Goal: Transaction & Acquisition: Purchase product/service

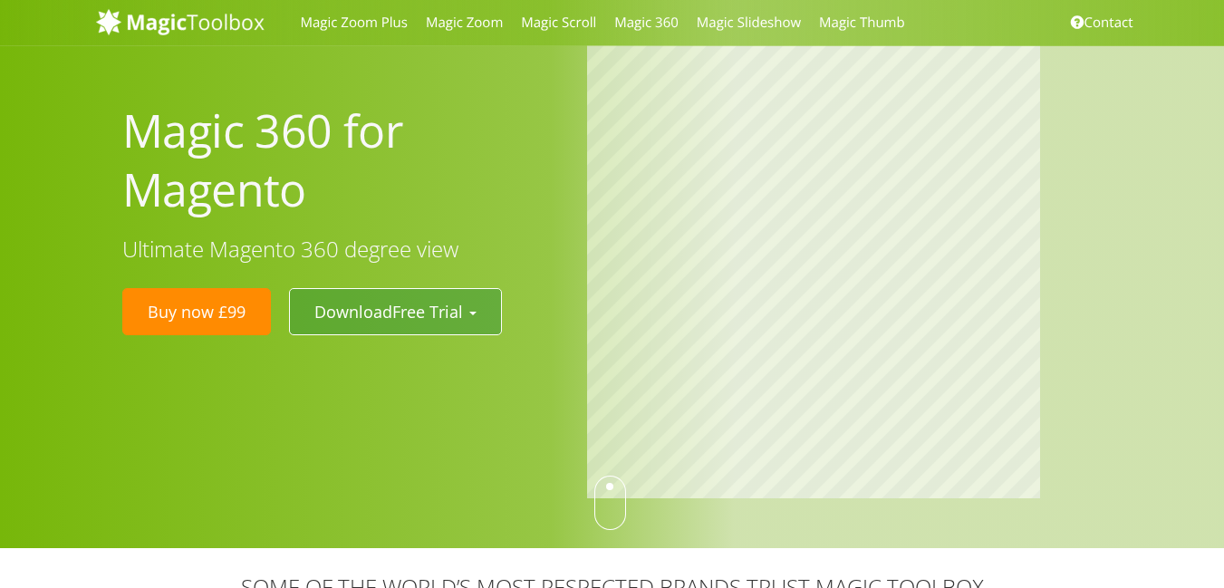
click at [483, 315] on button "Download Free Trial" at bounding box center [395, 311] width 213 height 47
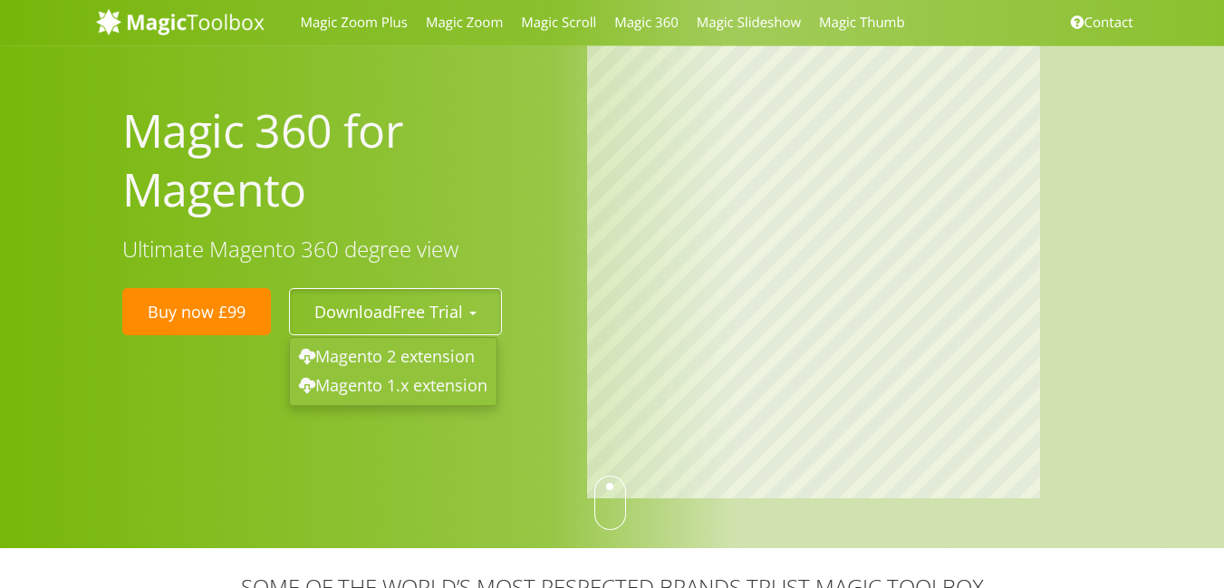
click at [583, 225] on div at bounding box center [851, 273] width 557 height 457
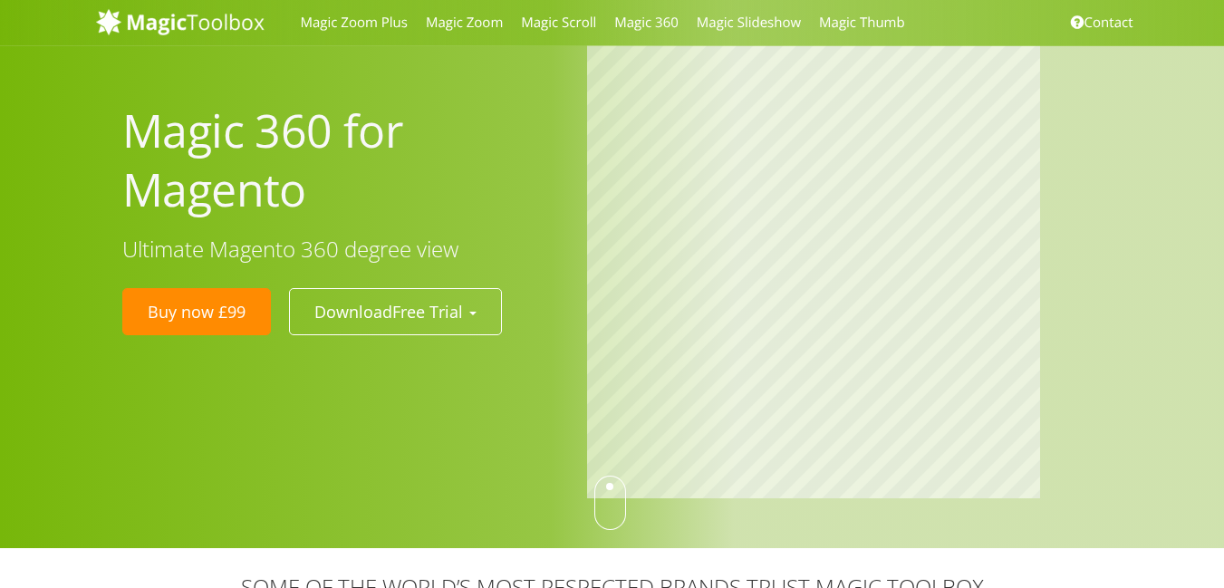
click at [175, 303] on link "Buy now £99" at bounding box center [196, 311] width 149 height 47
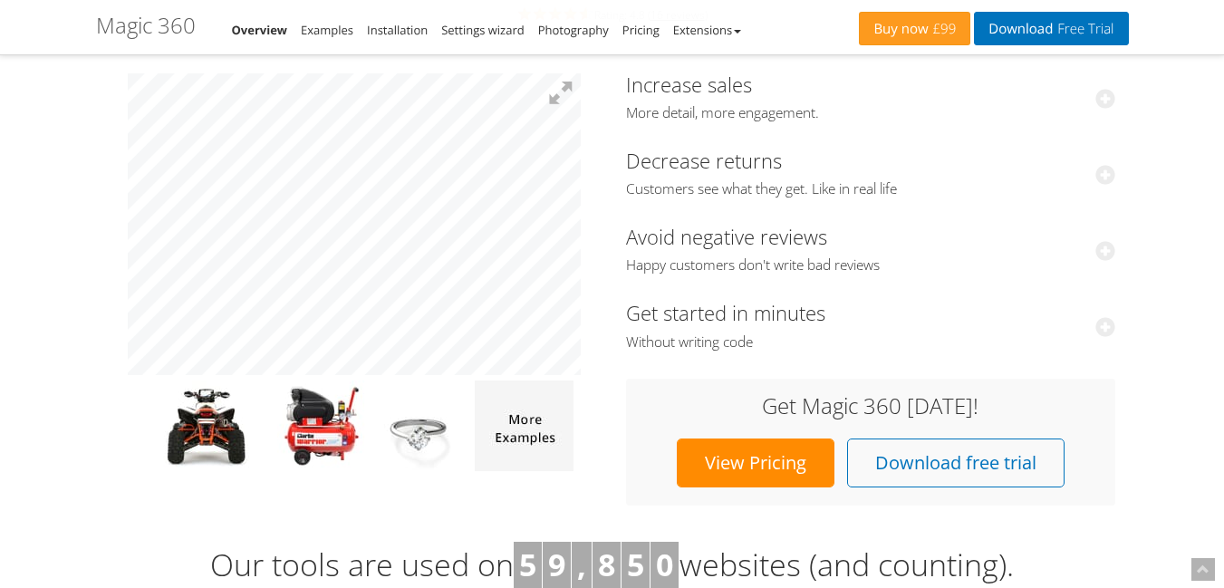
scroll to position [326, 0]
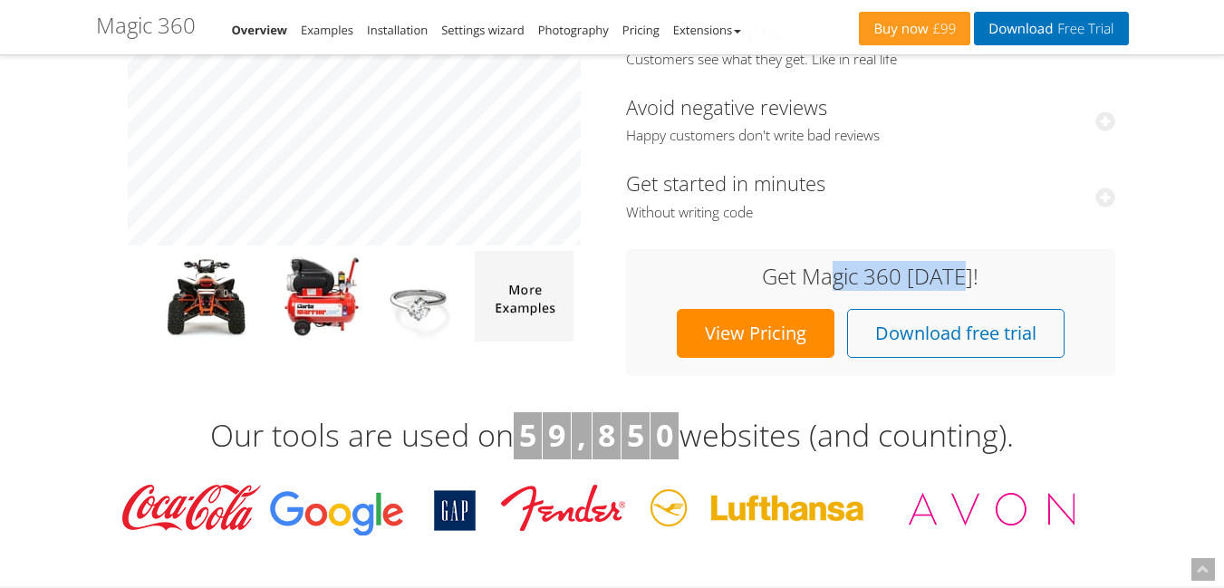
drag, startPoint x: 837, startPoint y: 269, endPoint x: 977, endPoint y: 273, distance: 139.6
click at [971, 272] on h3 "Get Magic 360 [DATE]!" at bounding box center [870, 277] width 453 height 24
click at [978, 273] on h3 "Get Magic 360 [DATE]!" at bounding box center [870, 277] width 453 height 24
click at [735, 332] on link "View Pricing" at bounding box center [756, 333] width 158 height 49
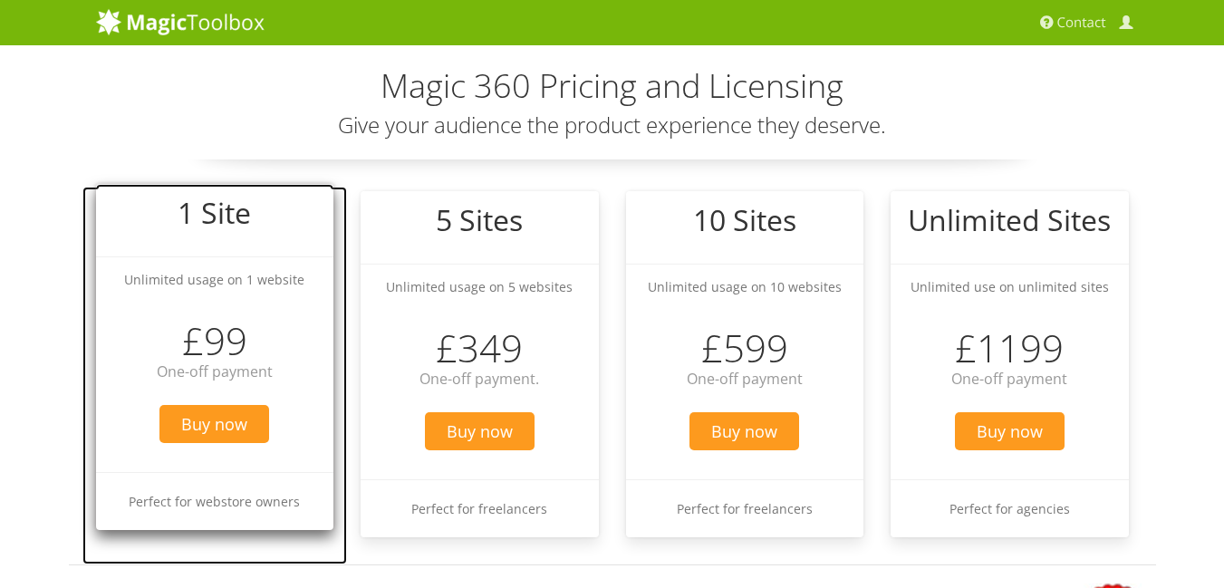
click at [217, 347] on h3 "£99" at bounding box center [215, 341] width 238 height 42
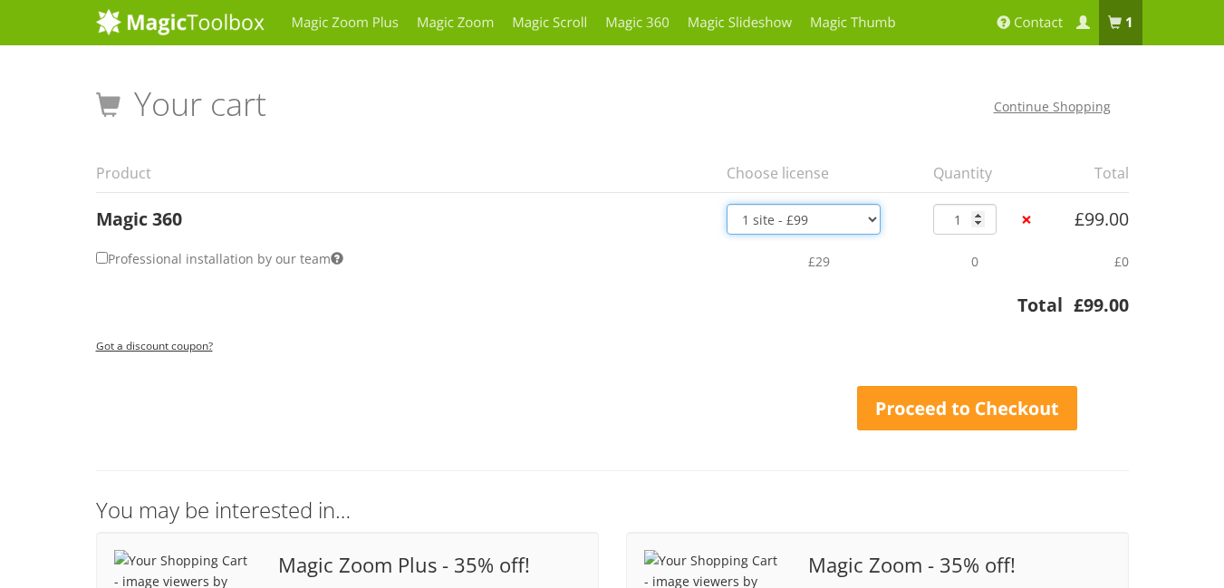
click at [855, 222] on select "1 site - £99 5 websites - £349 10 websites - £599 Unlimited - £1,199 Bundled - …" at bounding box center [804, 219] width 154 height 31
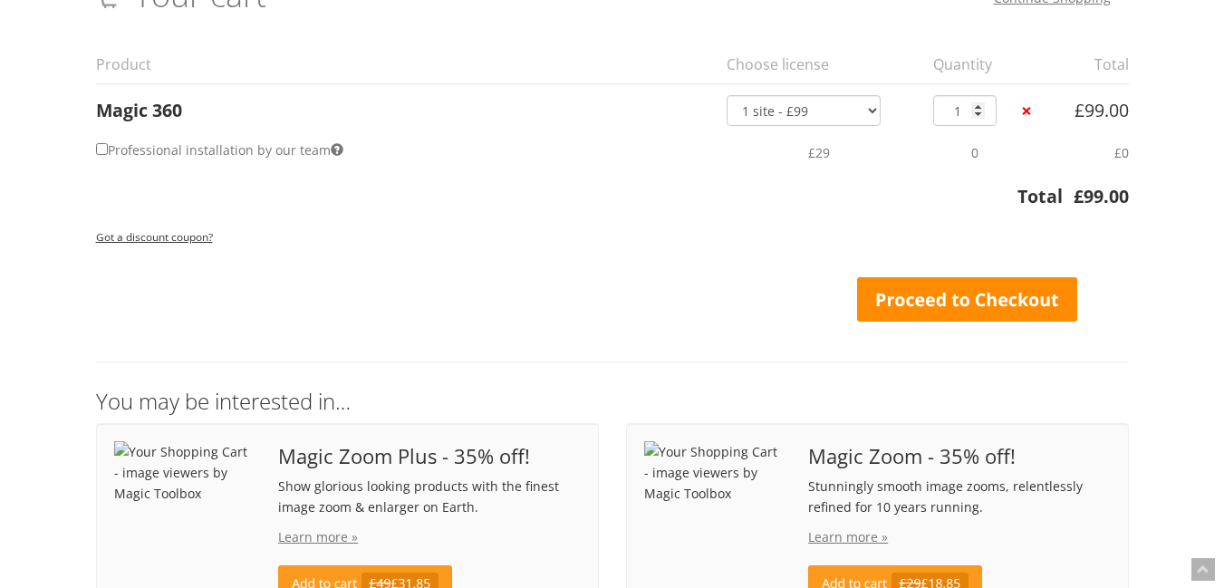
click at [944, 296] on link "Proceed to Checkout" at bounding box center [967, 299] width 221 height 45
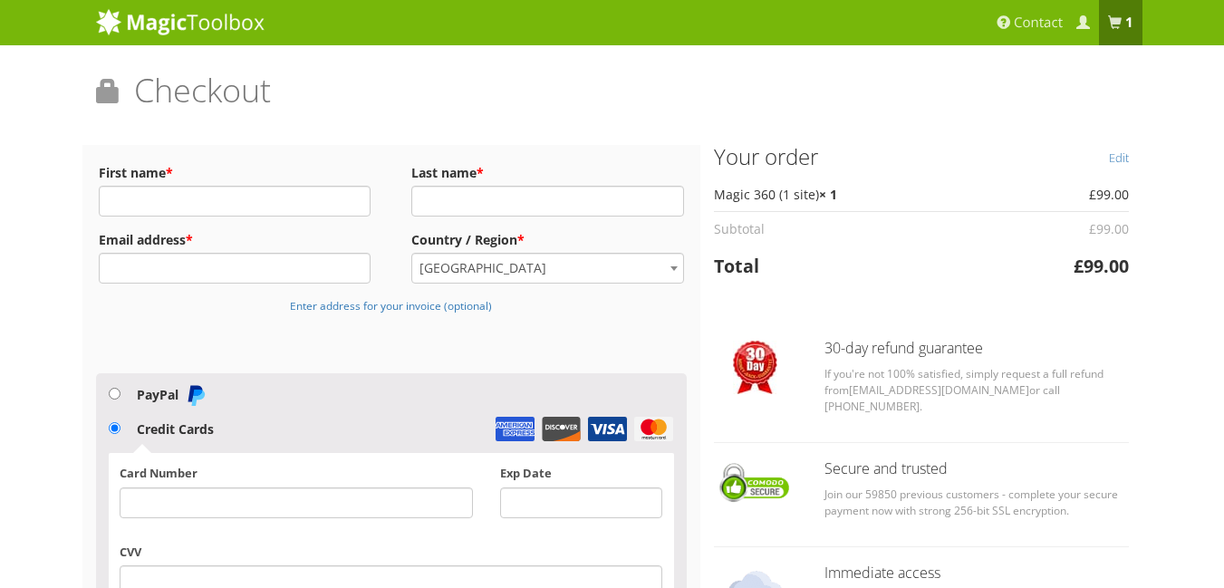
click at [500, 269] on span "[GEOGRAPHIC_DATA]" at bounding box center [547, 268] width 271 height 29
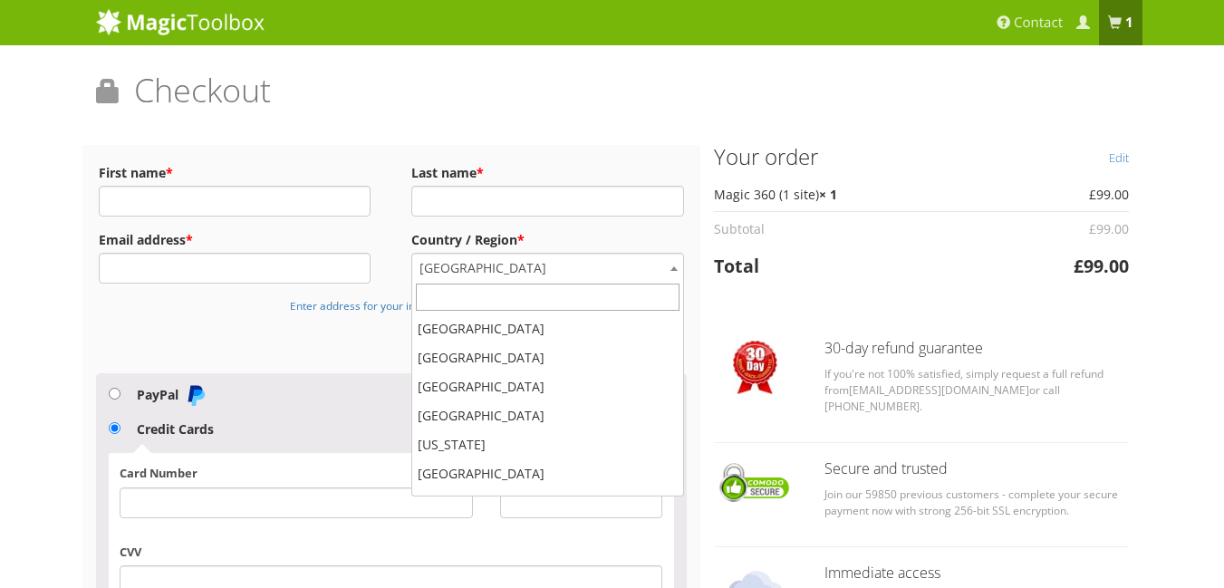
scroll to position [2928, 0]
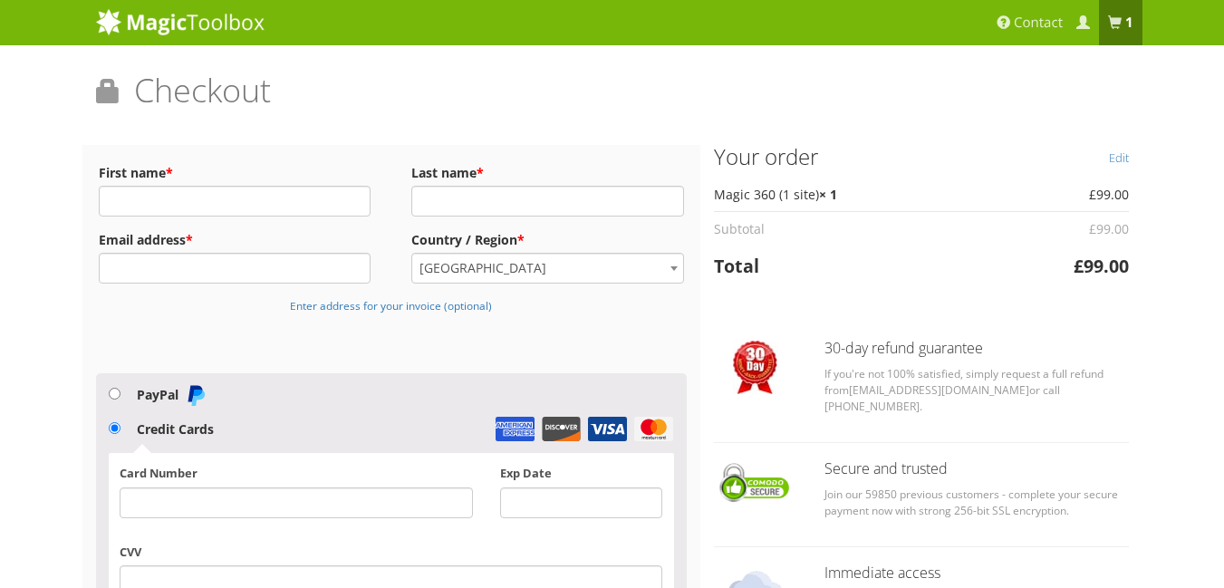
click at [500, 269] on span "India" at bounding box center [547, 268] width 271 height 29
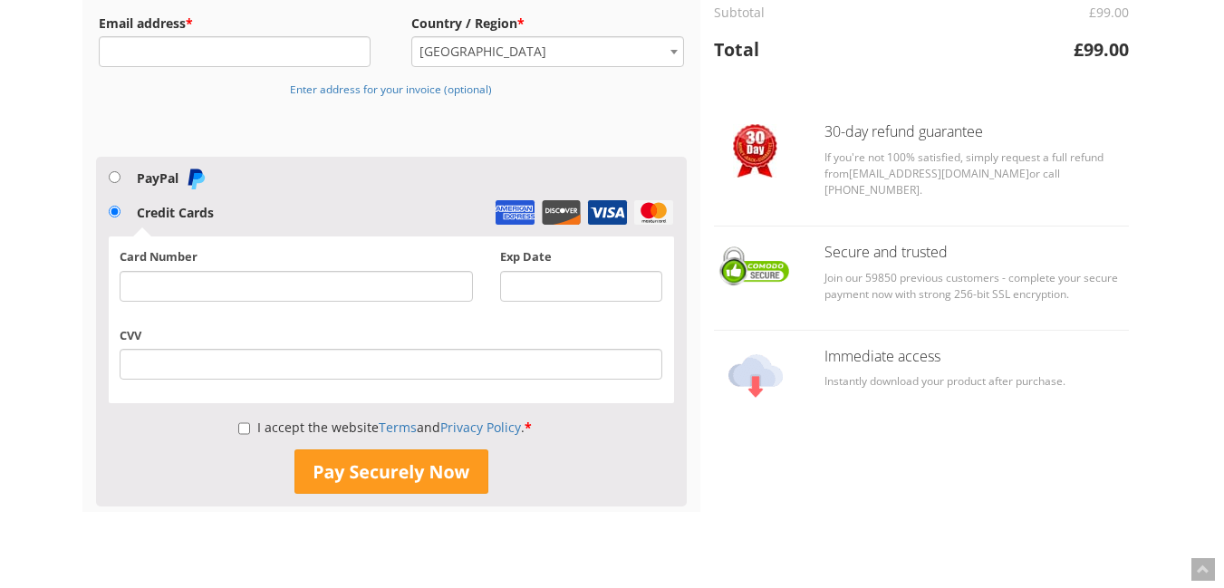
scroll to position [217, 0]
click at [160, 184] on label "PayPal" at bounding box center [172, 177] width 70 height 17
click at [120, 182] on input "PayPal" at bounding box center [115, 176] width 12 height 12
radio input "true"
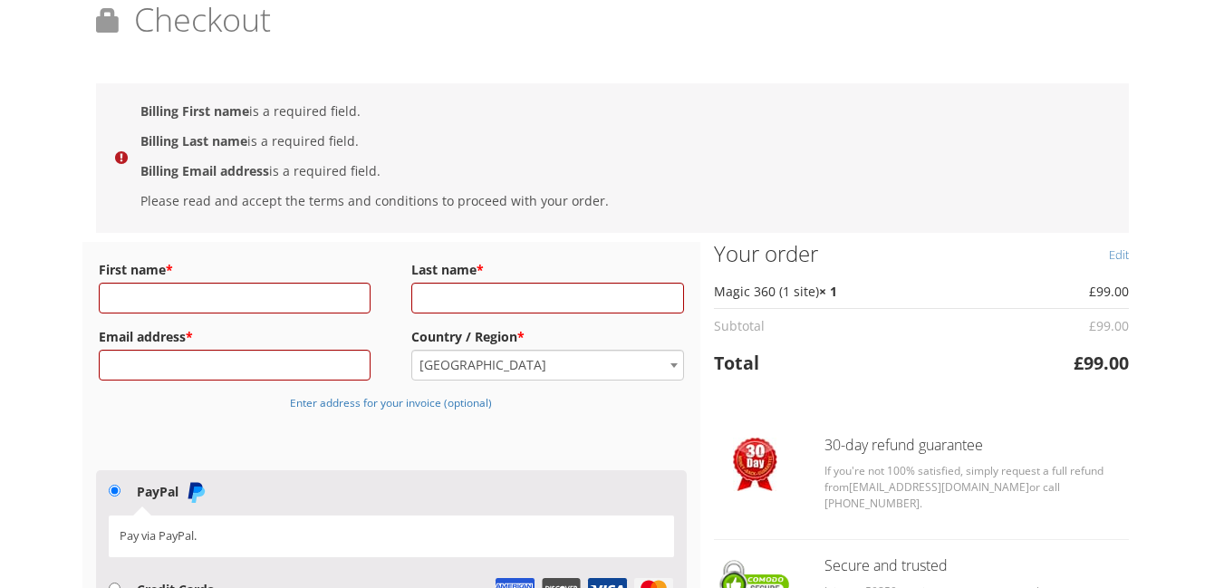
scroll to position [63, 0]
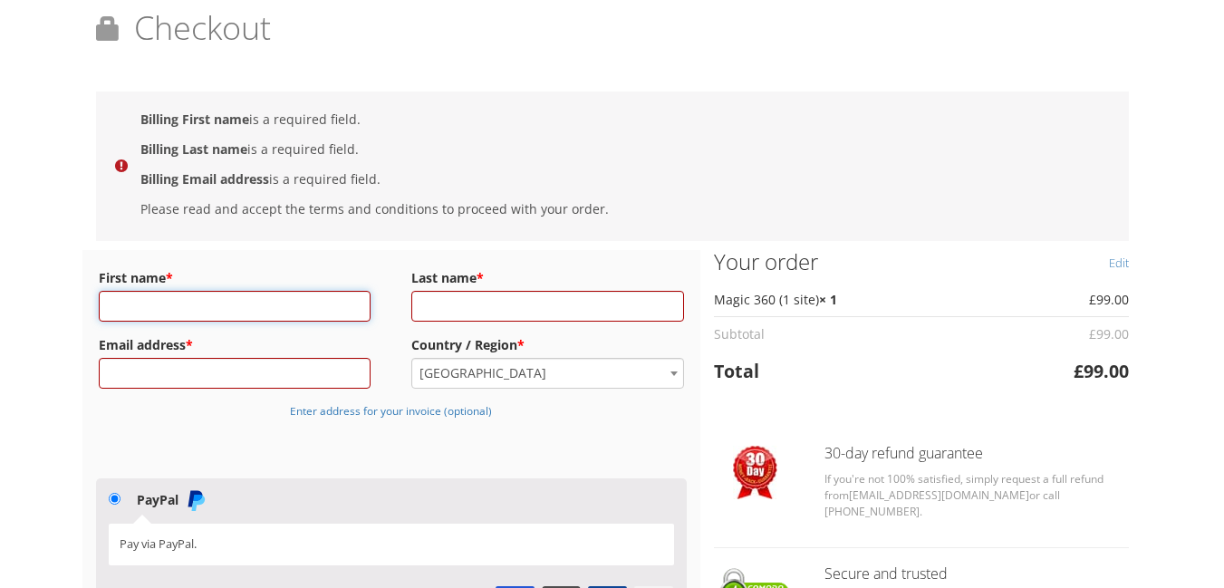
click at [248, 311] on input "First name *" at bounding box center [235, 306] width 273 height 31
type input "mage"
type input "test.magecomp@gmail.com"
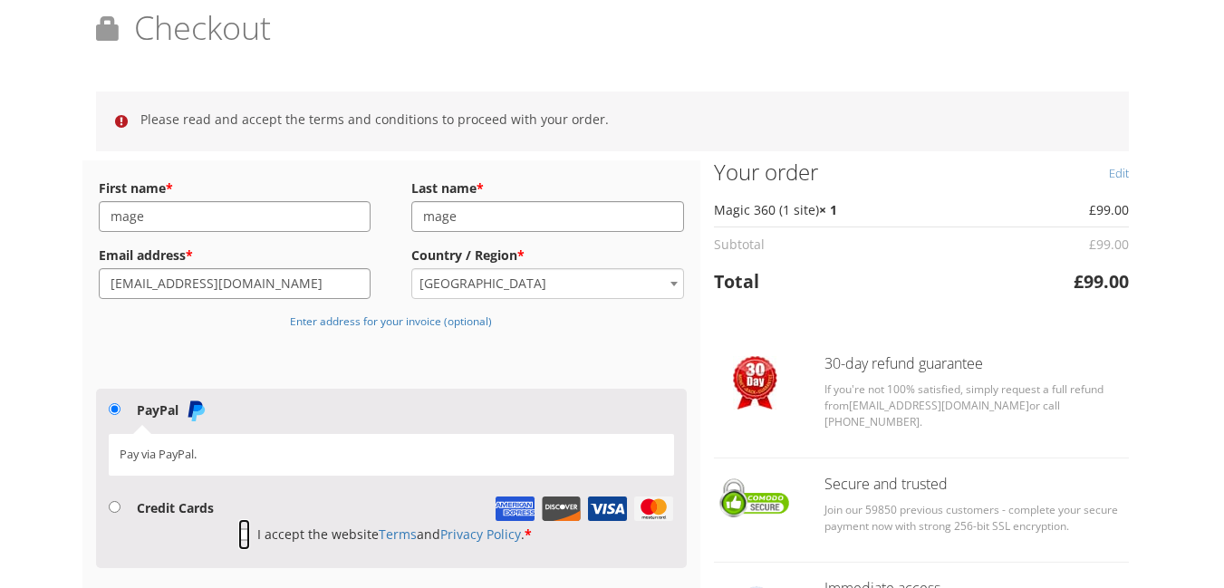
click at [240, 532] on input "I accept the website Terms and Privacy Policy . *" at bounding box center [244, 534] width 12 height 31
checkbox input "true"
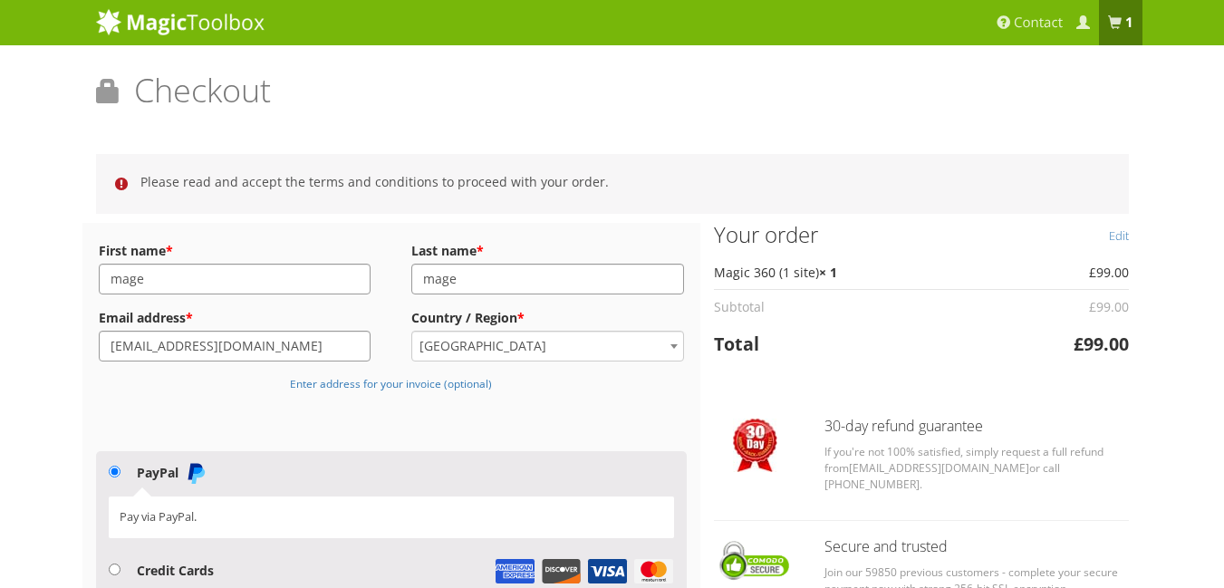
click at [154, 101] on h1 "Checkout Returning customer? Click here to login" at bounding box center [612, 97] width 1033 height 50
click at [183, 9] on img at bounding box center [180, 21] width 169 height 27
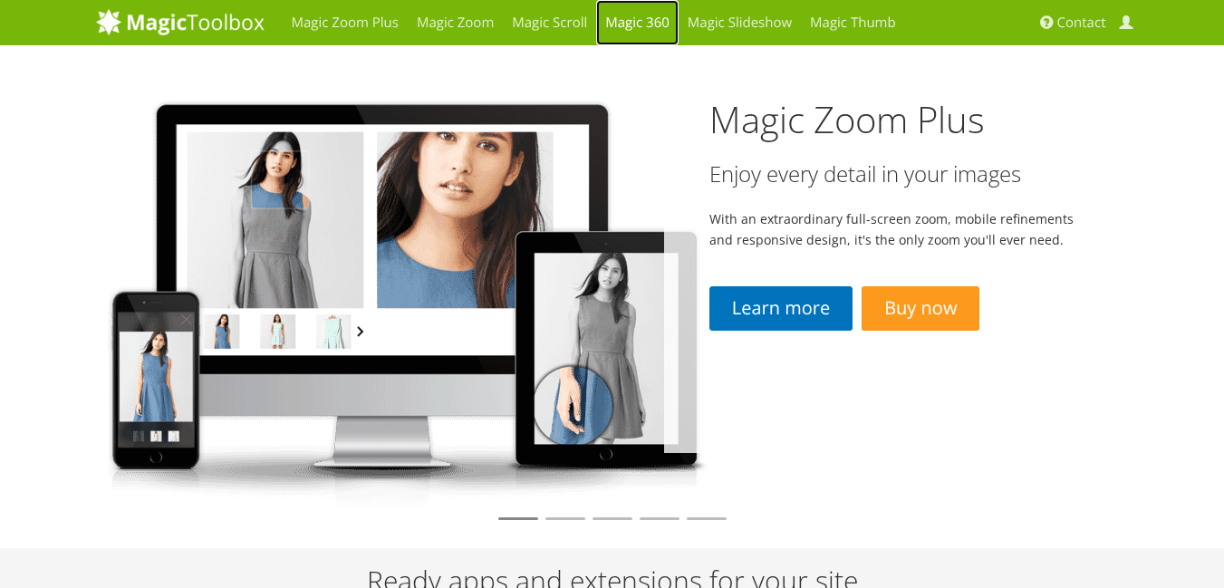
click at [643, 21] on link "Magic 360" at bounding box center [637, 22] width 82 height 45
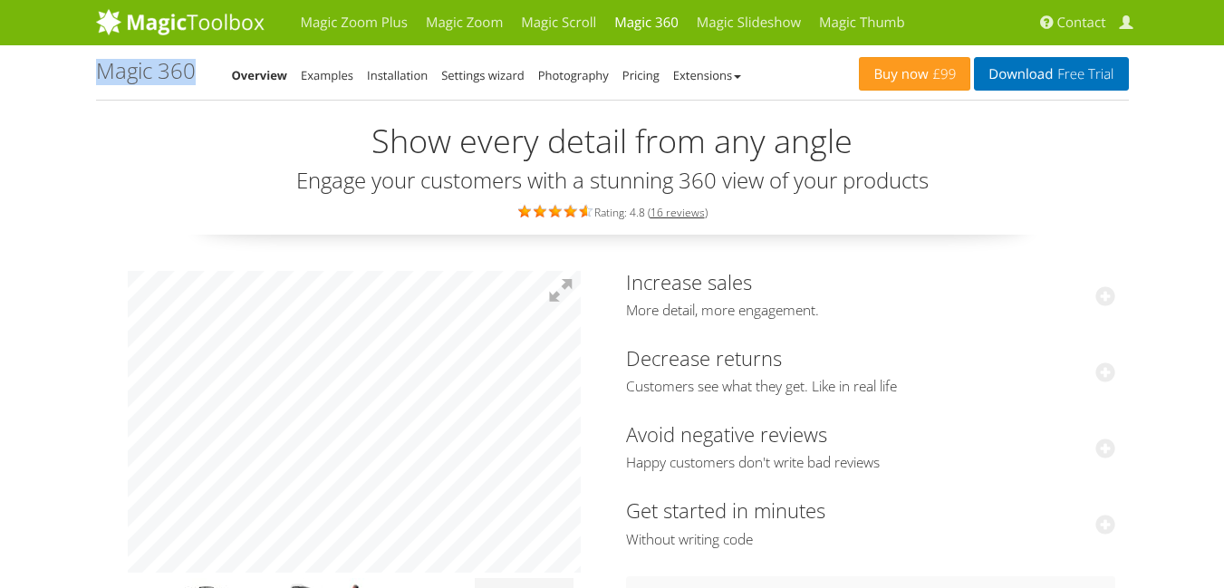
drag, startPoint x: 195, startPoint y: 69, endPoint x: 101, endPoint y: 72, distance: 93.4
click at [101, 72] on h1 "Magic 360" at bounding box center [146, 71] width 100 height 24
copy h1 "Magic 360"
